Goal: Transaction & Acquisition: Purchase product/service

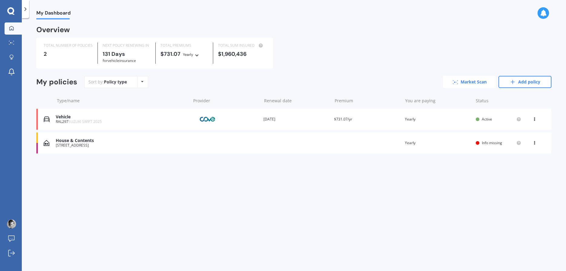
click at [469, 80] on link "Market Scan" at bounding box center [469, 82] width 53 height 12
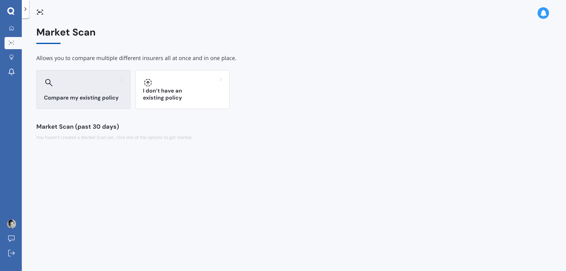
click at [81, 92] on div "Compare my existing policy" at bounding box center [83, 89] width 94 height 39
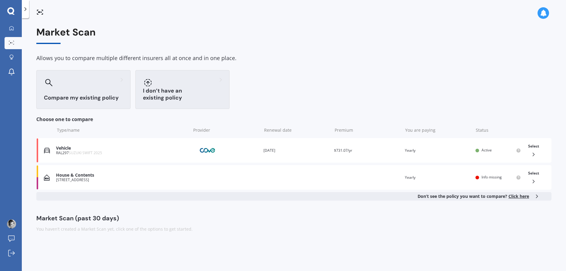
click at [199, 92] on div "I don’t have an existing policy" at bounding box center [182, 89] width 94 height 39
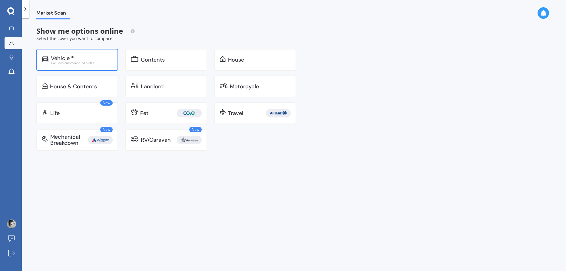
click at [76, 58] on div "Vehicle *" at bounding box center [82, 58] width 62 height 6
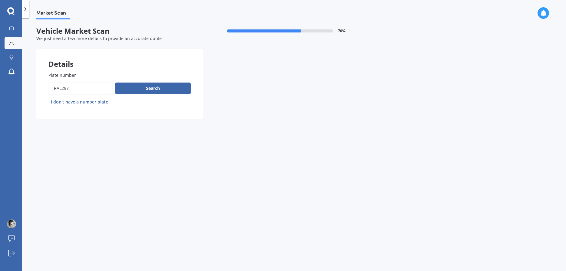
drag, startPoint x: 82, startPoint y: 89, endPoint x: 29, endPoint y: 90, distance: 53.0
click at [48, 90] on input "Plate number" at bounding box center [80, 88] width 64 height 13
type input "nml271"
click at [162, 87] on button "Search" at bounding box center [153, 88] width 76 height 12
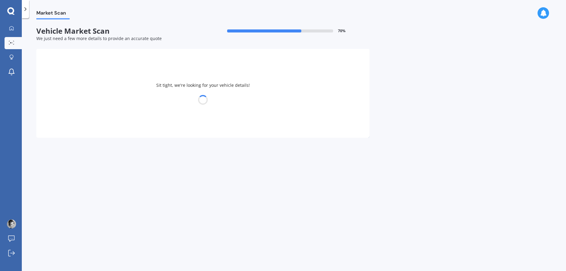
select select "VOLKSWAGEN"
select select "GOLF"
select select "21"
select select "10"
select select "1971"
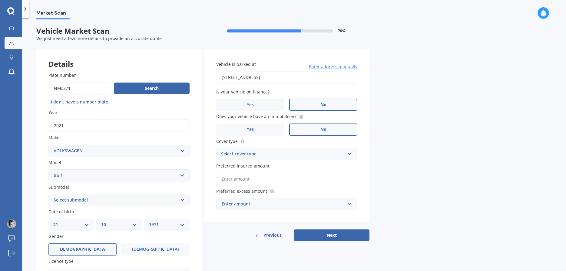
click at [53, 221] on select "DD 01 02 03 04 05 06 07 08 09 10 11 12 13 14 15 16 17 18 19 20 21 22 23 24 25 2…" at bounding box center [71, 224] width 36 height 7
select select "10"
click option "10" at bounding box center [0, 0] width 0 height 0
click at [101, 221] on select "MM 01 02 03 04 05 06 07 08 09 10 11 12" at bounding box center [119, 224] width 36 height 7
select select "12"
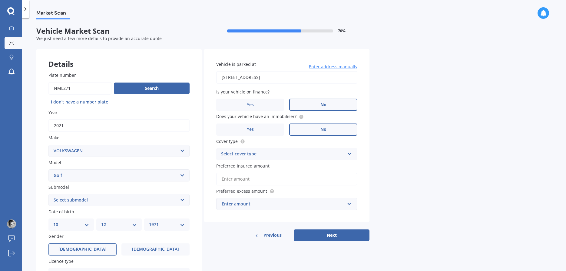
click option "12" at bounding box center [0, 0] width 0 height 0
click at [149, 221] on select "YYYY 2025 2024 2023 2022 2021 2020 2019 2018 2017 2016 2015 2014 2013 2012 2011…" at bounding box center [167, 224] width 36 height 7
select select "1947"
click option "1947" at bounding box center [0, 0] width 0 height 0
click at [148, 246] on label "[DEMOGRAPHIC_DATA]" at bounding box center [155, 249] width 68 height 12
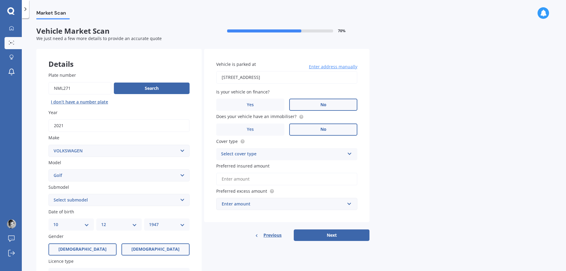
click at [0, 0] on input "[DEMOGRAPHIC_DATA]" at bounding box center [0, 0] width 0 height 0
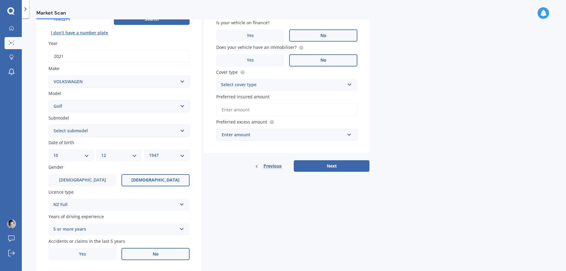
scroll to position [88, 0]
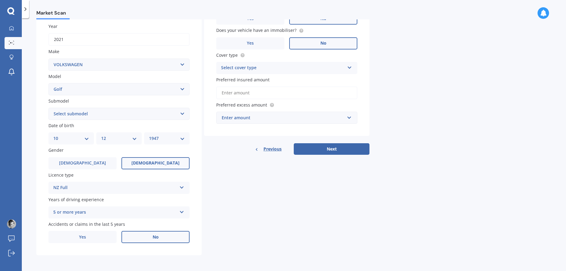
click at [163, 233] on label "No" at bounding box center [155, 237] width 68 height 12
click at [0, 0] on input "No" at bounding box center [0, 0] width 0 height 0
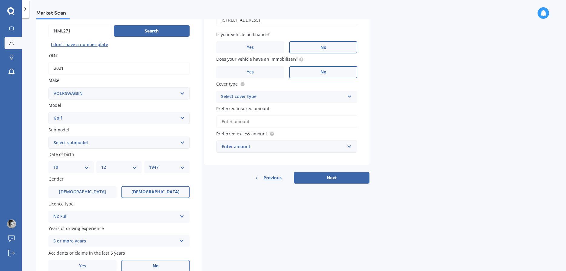
scroll to position [18, 0]
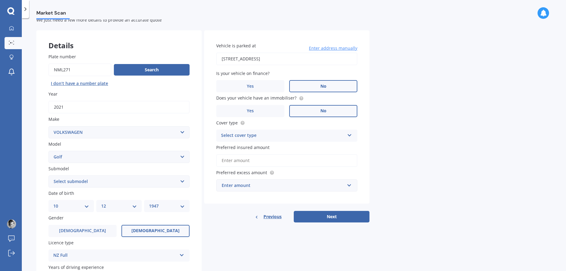
drag, startPoint x: 305, startPoint y: 59, endPoint x: 140, endPoint y: 53, distance: 164.6
click at [216, 53] on input "[STREET_ADDRESS]" at bounding box center [286, 58] width 141 height 13
click at [350, 135] on icon at bounding box center [349, 134] width 5 height 4
click at [254, 148] on div "Comprehensive" at bounding box center [287, 147] width 141 height 11
click at [300, 98] on circle at bounding box center [301, 98] width 4 height 4
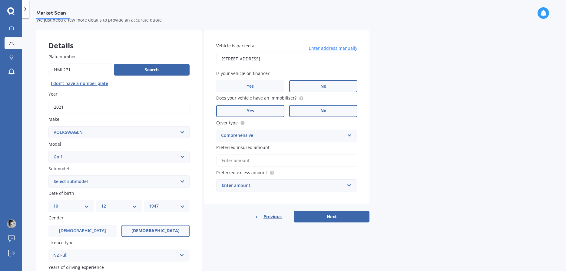
click at [248, 112] on span "Yes" at bounding box center [250, 110] width 7 height 5
click at [0, 0] on input "Yes" at bounding box center [0, 0] width 0 height 0
click at [260, 158] on input "Preferred insured amount" at bounding box center [286, 160] width 141 height 13
click at [350, 187] on input "text" at bounding box center [285, 185] width 136 height 12
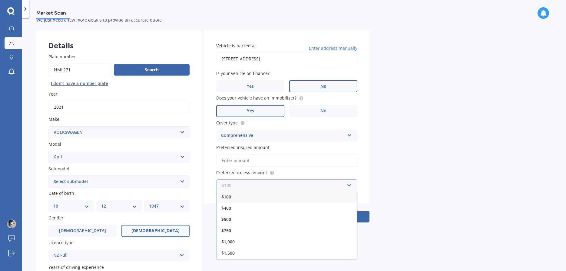
click at [351, 187] on input "text" at bounding box center [285, 185] width 136 height 12
click at [298, 161] on input "Preferred insured amount" at bounding box center [286, 160] width 141 height 13
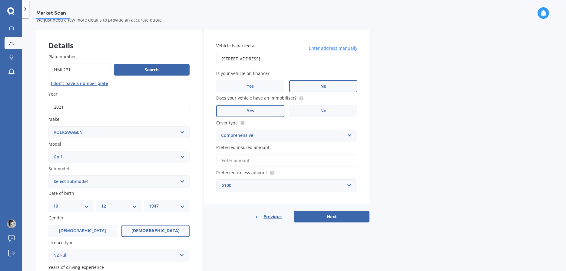
click at [226, 59] on input "[STREET_ADDRESS]" at bounding box center [286, 58] width 141 height 13
type input "[STREET_ADDRESS]"
click at [254, 162] on input "Preferred insured amount" at bounding box center [286, 160] width 141 height 13
click at [296, 162] on input "Preferred insured amount" at bounding box center [286, 160] width 141 height 13
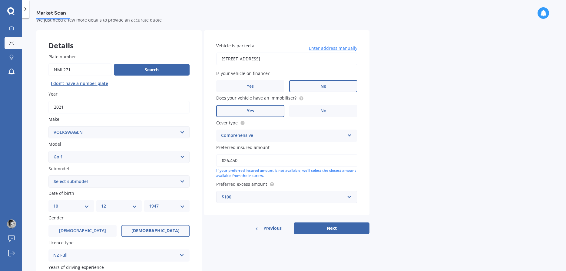
type input "$26,450"
click at [350, 198] on input "text" at bounding box center [285, 197] width 136 height 12
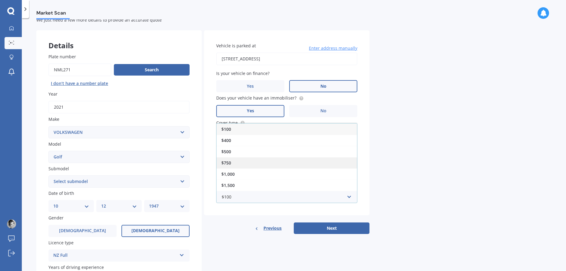
click at [230, 163] on span "$750" at bounding box center [226, 163] width 10 height 6
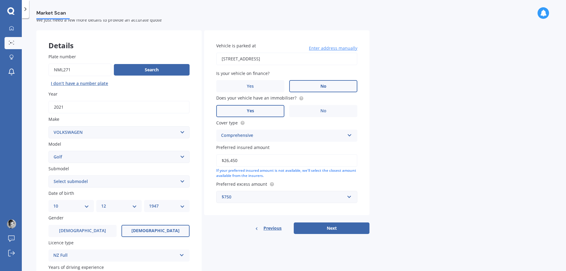
click at [353, 163] on input "$26,450" at bounding box center [286, 160] width 141 height 13
click at [329, 228] on button "Next" at bounding box center [332, 228] width 76 height 12
click at [48, 175] on select "Select submodel (All other) 1.4 GT TSI 1.4 TSI 1.6 1.6 FSI 1.6 TSI 1.8 1.9 TDI …" at bounding box center [118, 181] width 141 height 12
select select "1.4 TSI"
click option "1.4 TSI" at bounding box center [0, 0] width 0 height 0
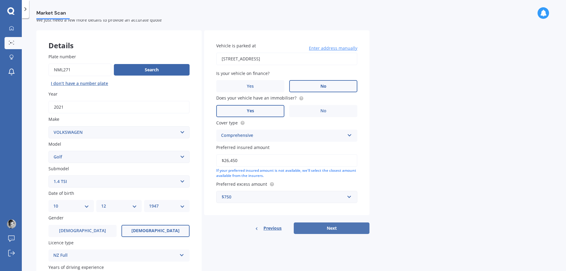
click at [330, 226] on button "Next" at bounding box center [332, 228] width 76 height 12
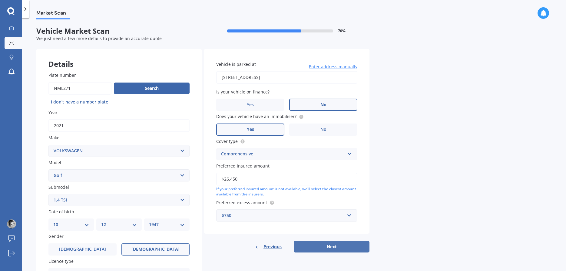
select select "10"
select select "12"
select select "1947"
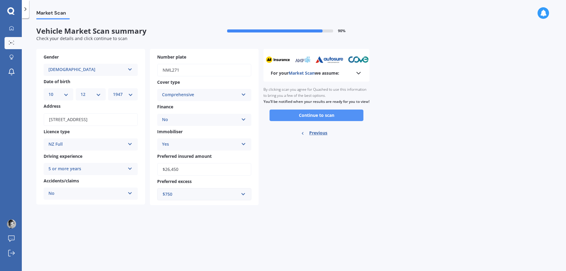
click at [316, 119] on button "Continue to scan" at bounding box center [317, 115] width 94 height 12
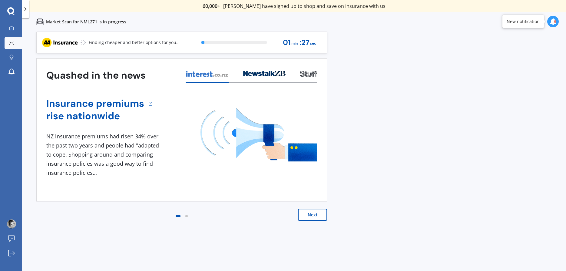
click at [315, 214] on button "Next" at bounding box center [312, 214] width 29 height 12
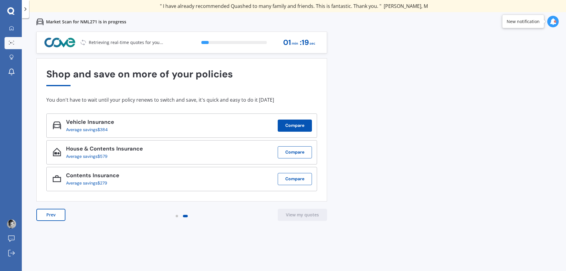
click at [296, 125] on button "Compare" at bounding box center [295, 125] width 34 height 12
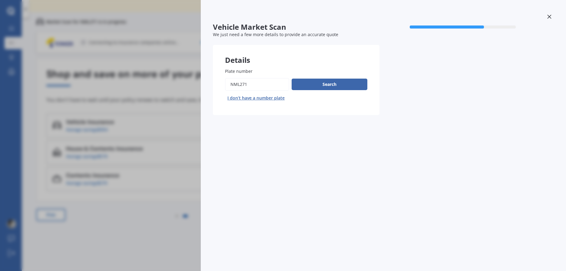
click at [550, 16] on icon at bounding box center [549, 17] width 4 height 4
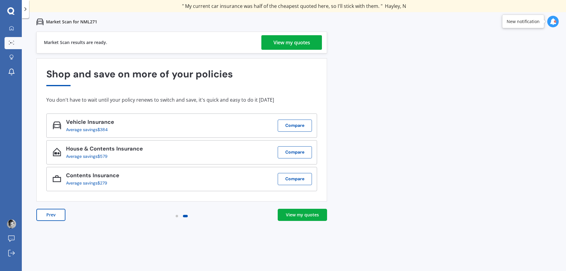
click at [304, 39] on div "View my quotes" at bounding box center [292, 42] width 37 height 15
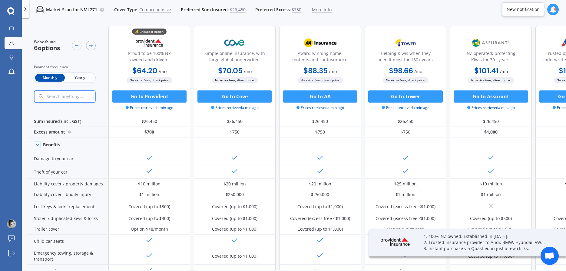
click at [78, 77] on span "Yearly" at bounding box center [80, 78] width 30 height 8
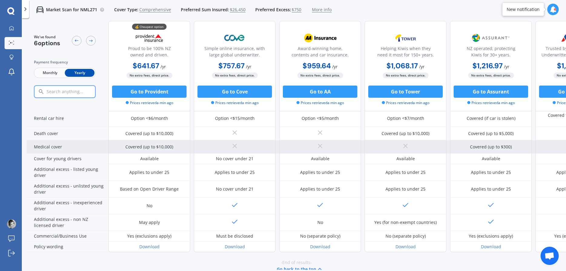
scroll to position [267, 0]
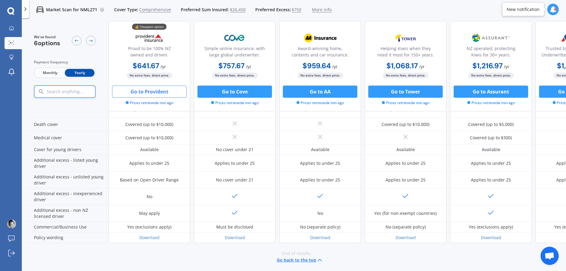
click at [153, 91] on button "Go to Provident" at bounding box center [149, 91] width 75 height 12
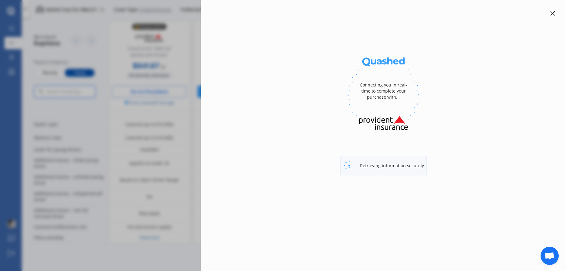
select select "full"
select select "[STREET_ADDRESS]"
select select "VOLKSWAGEN"
select select "GOLF"
select select "NO"
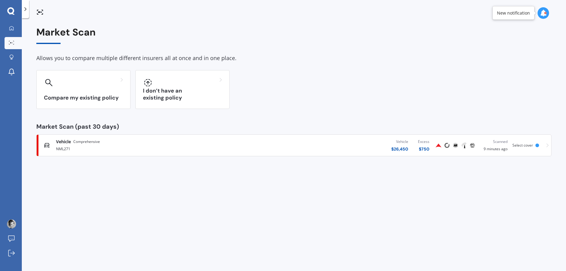
click at [136, 143] on div "Vehicle Comprehensive" at bounding box center [147, 141] width 183 height 6
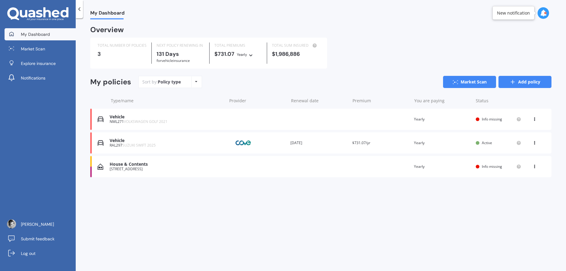
click at [527, 80] on link "Add policy" at bounding box center [525, 82] width 53 height 12
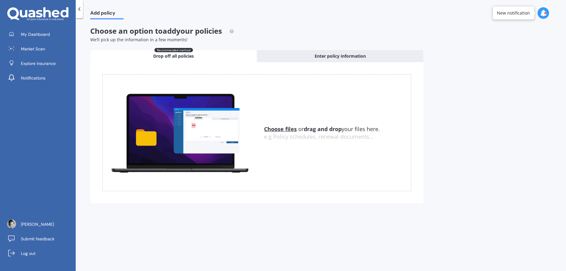
click at [79, 9] on polyline at bounding box center [80, 9] width 2 height 3
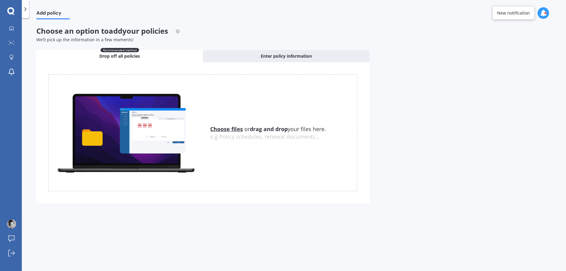
click at [26, 8] on icon at bounding box center [25, 9] width 6 height 6
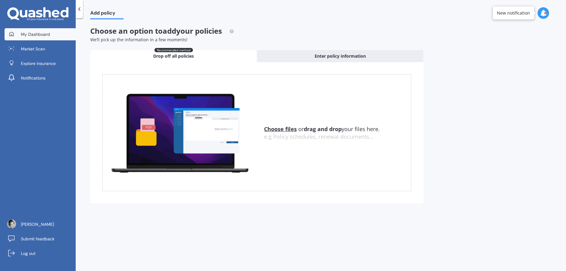
click at [32, 35] on span "My Dashboard" at bounding box center [35, 34] width 29 height 6
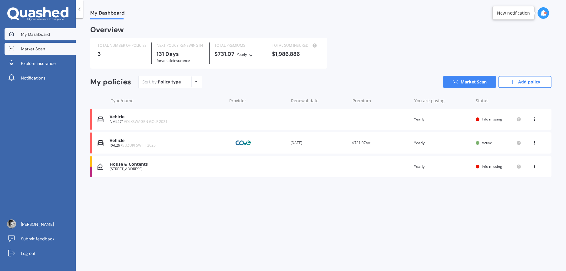
click at [35, 46] on span "Market Scan" at bounding box center [33, 49] width 24 height 6
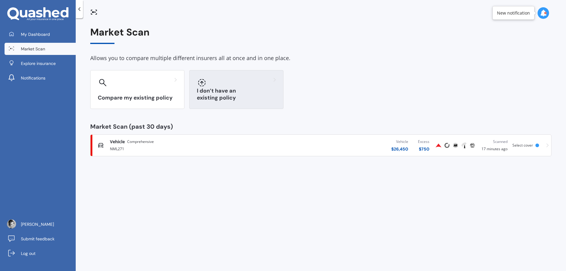
click at [243, 99] on h3 "I don’t have an existing policy" at bounding box center [236, 94] width 79 height 14
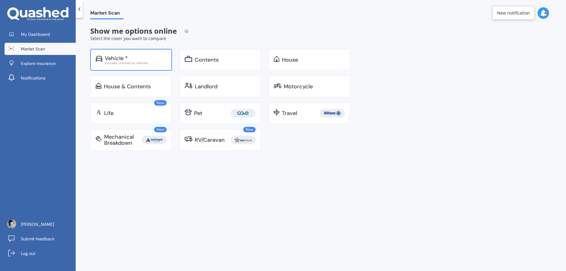
click at [143, 63] on div "Excludes commercial vehicles" at bounding box center [136, 62] width 62 height 3
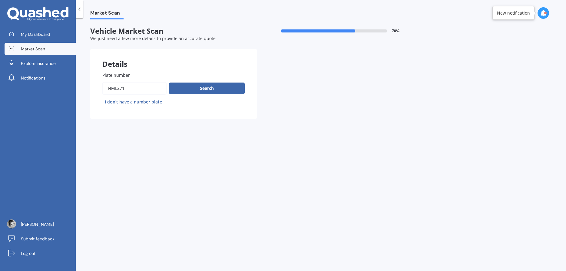
drag, startPoint x: 143, startPoint y: 89, endPoint x: 20, endPoint y: 71, distance: 124.6
click at [102, 82] on input "Plate number" at bounding box center [134, 88] width 64 height 13
type input "NJN383"
click at [203, 90] on button "Search" at bounding box center [207, 88] width 76 height 12
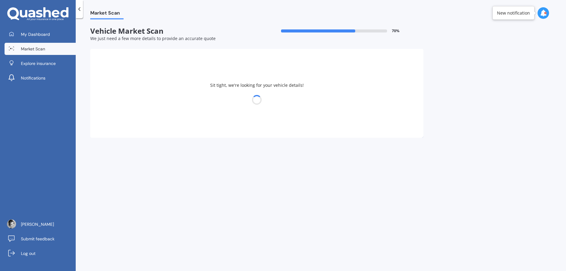
select select "VOLKSWAGEN"
select select "TIGUAN"
select select "10"
select select "12"
select select "1947"
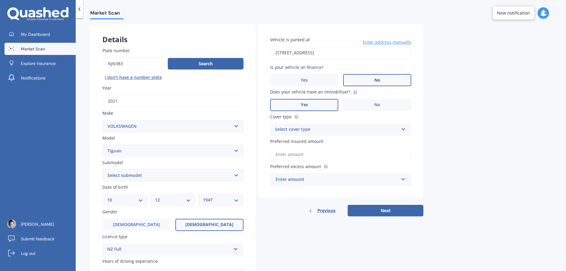
scroll to position [35, 0]
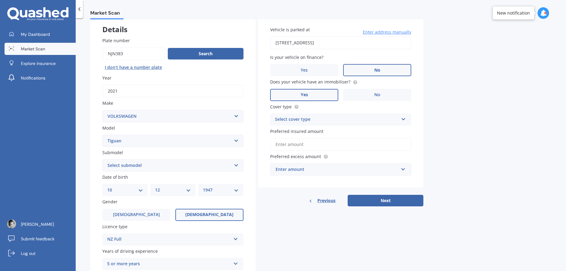
click at [102, 159] on select "Select submodel Diesel Turbo Petrol Turbo Petrol Turbo 4WD" at bounding box center [172, 165] width 141 height 12
select select "PETROL TURBO"
click option "Petrol Turbo" at bounding box center [0, 0] width 0 height 0
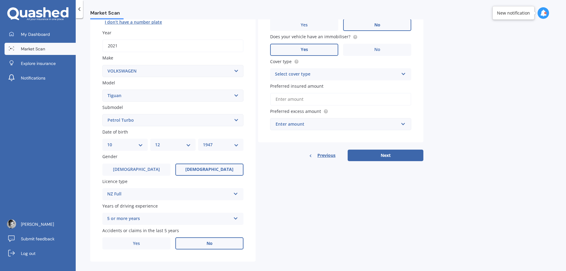
scroll to position [88, 0]
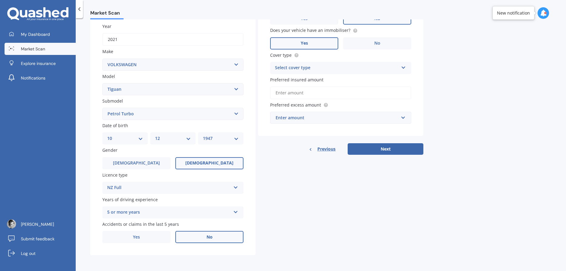
click at [107, 135] on select "DD 01 02 03 04 05 06 07 08 09 10 11 12 13 14 15 16 17 18 19 20 21 22 23 24 25 2…" at bounding box center [125, 138] width 36 height 7
select select "21"
click option "21" at bounding box center [0, 0] width 0 height 0
click at [155, 135] on select "MM 01 02 03 04 05 06 07 08 09 10 11 12" at bounding box center [173, 138] width 36 height 7
select select "10"
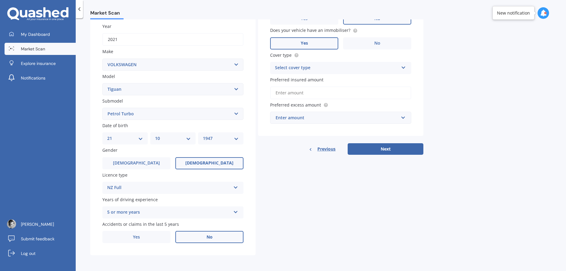
click option "10" at bounding box center [0, 0] width 0 height 0
click at [203, 135] on select "YYYY 2025 2024 2023 2022 2021 2020 2019 2018 2017 2016 2015 2014 2013 2012 2011…" at bounding box center [221, 138] width 36 height 7
select select "1970"
click option "1970" at bounding box center [0, 0] width 0 height 0
click at [145, 235] on label "Yes" at bounding box center [136, 237] width 68 height 12
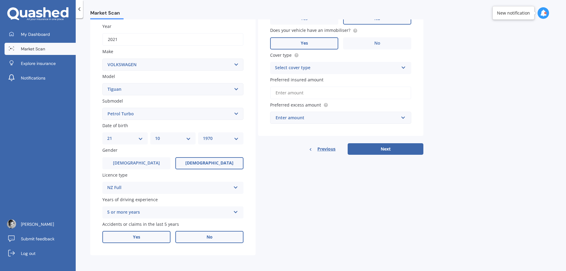
click at [0, 0] on input "Yes" at bounding box center [0, 0] width 0 height 0
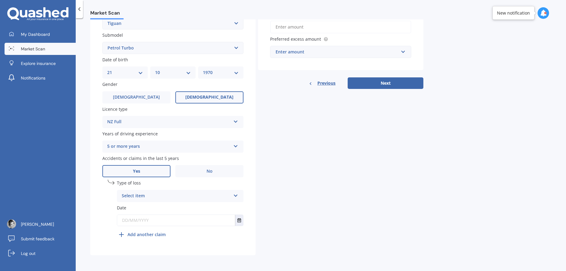
scroll to position [154, 0]
click at [236, 195] on icon at bounding box center [235, 194] width 5 height 4
click at [149, 218] on span "Not at fault accident" at bounding box center [143, 218] width 43 height 6
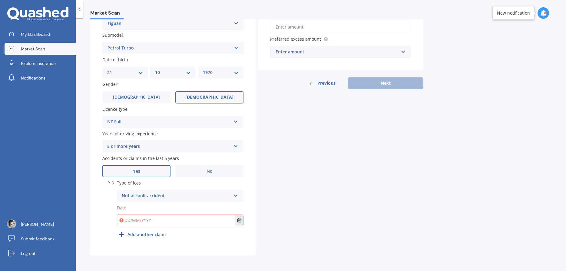
click at [239, 220] on icon "Select date" at bounding box center [240, 220] width 4 height 4
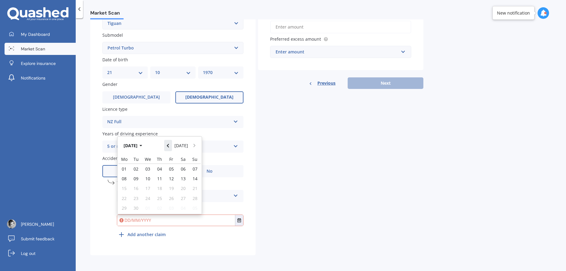
click at [169, 144] on icon "Navigate back" at bounding box center [168, 145] width 3 height 4
click at [169, 144] on icon "Navigate back" at bounding box center [168, 144] width 2 height 4
click at [169, 144] on icon "Navigate back" at bounding box center [168, 145] width 3 height 4
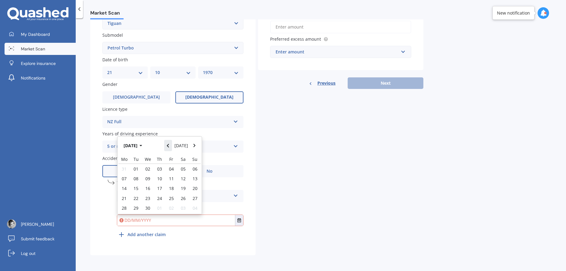
click at [169, 144] on icon "Navigate back" at bounding box center [168, 145] width 3 height 4
click at [169, 144] on icon "Navigate back" at bounding box center [168, 144] width 2 height 4
click at [169, 144] on icon "Navigate back" at bounding box center [168, 145] width 3 height 4
click at [169, 144] on icon "Navigate back" at bounding box center [168, 144] width 2 height 4
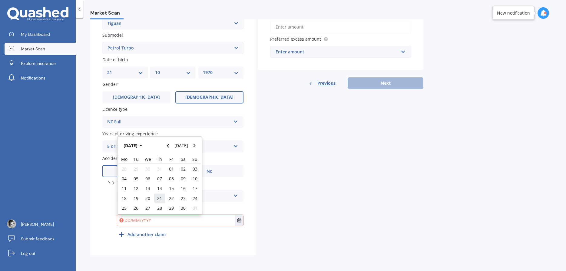
click at [159, 196] on span "21" at bounding box center [159, 198] width 5 height 6
type input "21/11/2024"
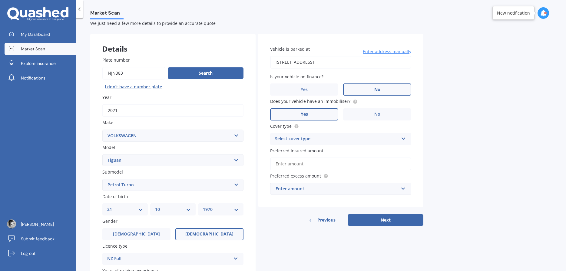
scroll to position [0, 0]
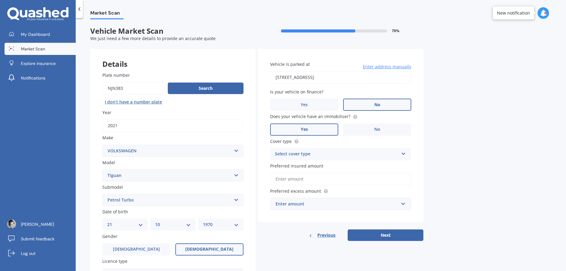
drag, startPoint x: 361, startPoint y: 78, endPoint x: 228, endPoint y: 74, distance: 133.4
click at [270, 74] on input "[STREET_ADDRESS]" at bounding box center [340, 77] width 141 height 13
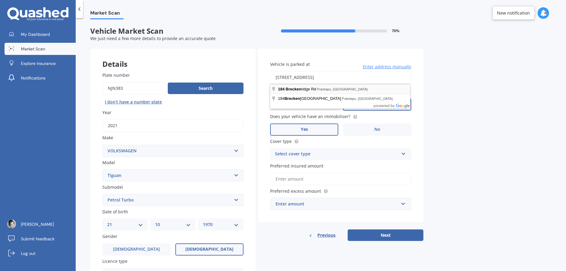
type input "[STREET_ADDRESS]"
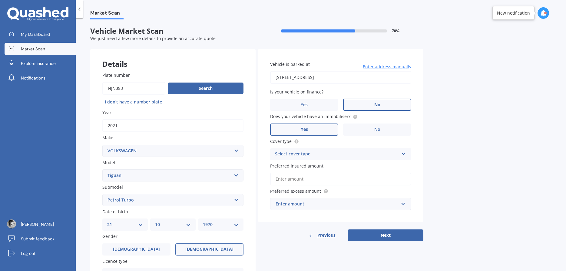
click at [369, 102] on label "No" at bounding box center [377, 104] width 68 height 12
click at [0, 0] on input "No" at bounding box center [0, 0] width 0 height 0
click at [317, 128] on label "Yes" at bounding box center [304, 129] width 68 height 12
click at [0, 0] on input "Yes" at bounding box center [0, 0] width 0 height 0
click at [320, 155] on div "Select cover type" at bounding box center [337, 153] width 124 height 7
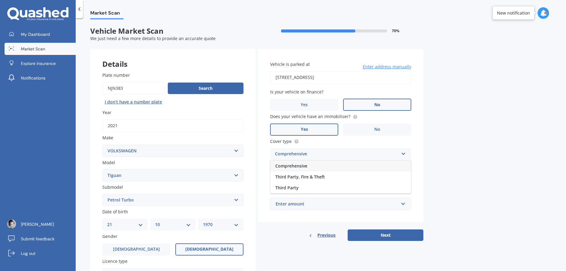
click at [318, 166] on div "Comprehensive" at bounding box center [341, 165] width 141 height 11
click at [322, 181] on input "Preferred insured amount" at bounding box center [340, 178] width 141 height 13
click at [317, 175] on input "Preferred insured amount" at bounding box center [340, 178] width 141 height 13
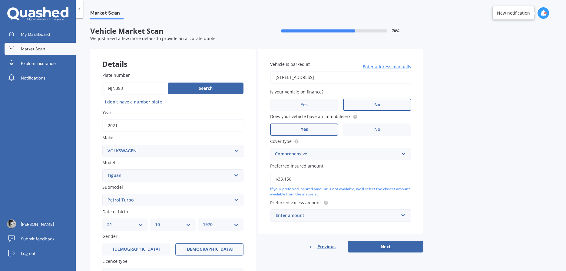
type input "$33,150"
click at [311, 217] on div "Enter amount" at bounding box center [337, 215] width 123 height 7
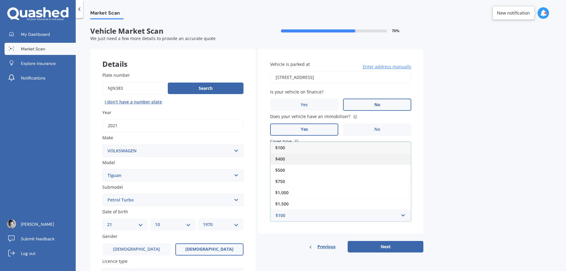
click at [280, 159] on span "$400" at bounding box center [280, 159] width 10 height 6
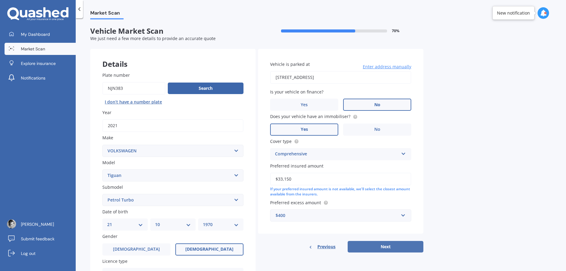
click at [383, 244] on button "Next" at bounding box center [386, 247] width 76 height 12
select select "21"
select select "10"
select select "1970"
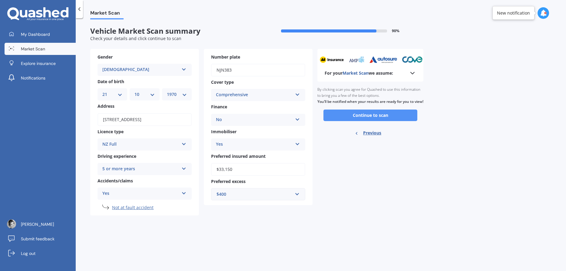
click at [373, 118] on button "Continue to scan" at bounding box center [371, 115] width 94 height 12
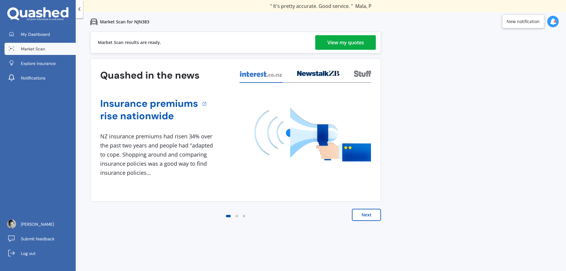
click at [350, 39] on div "View my quotes" at bounding box center [345, 42] width 37 height 15
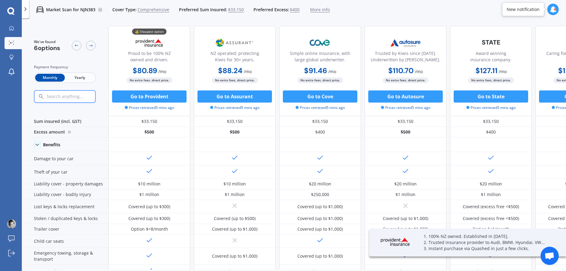
click at [79, 76] on span "Yearly" at bounding box center [80, 78] width 30 height 8
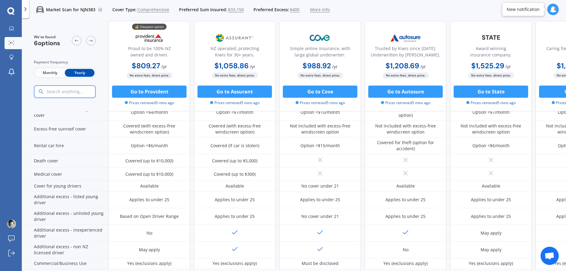
scroll to position [242, 0]
